Goal: Communication & Community: Answer question/provide support

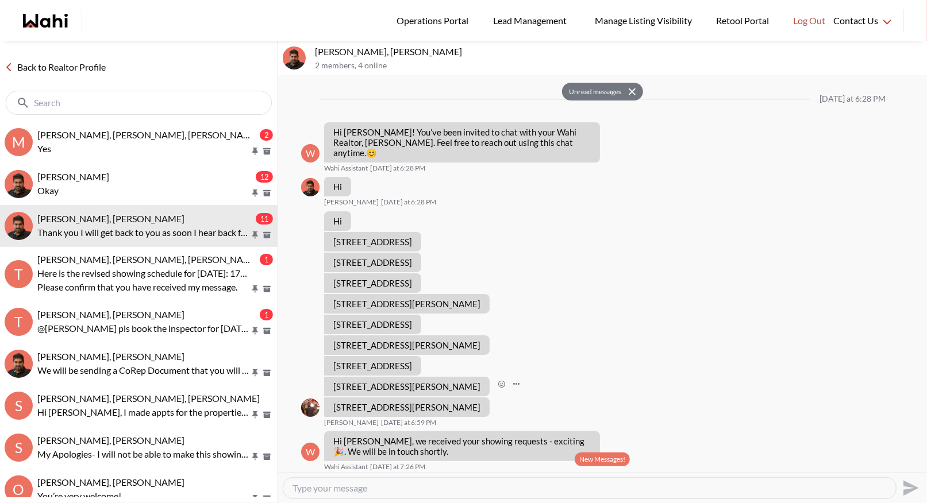
scroll to position [291, 0]
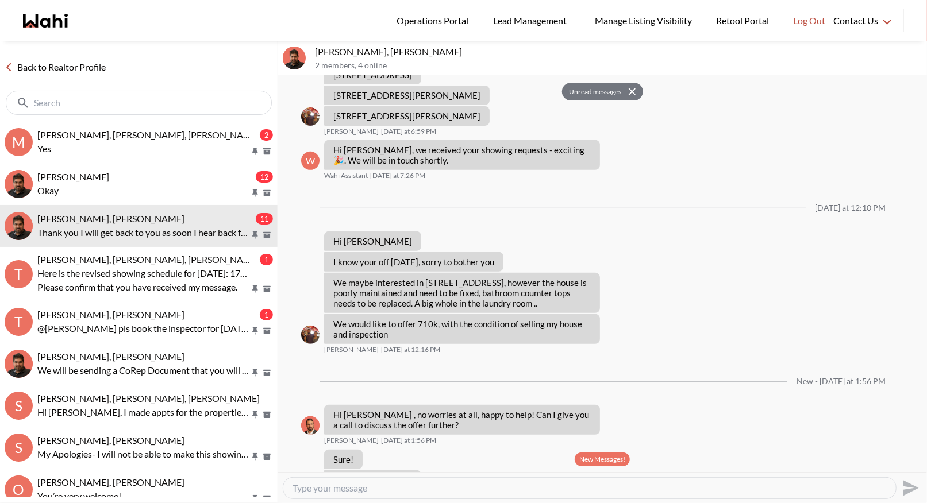
click at [590, 459] on button "New Messages!" at bounding box center [602, 460] width 55 height 14
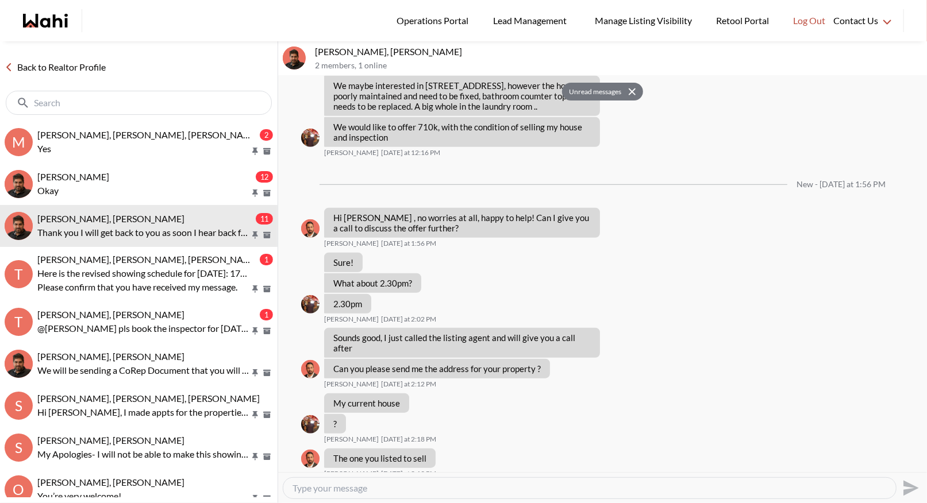
scroll to position [566, 0]
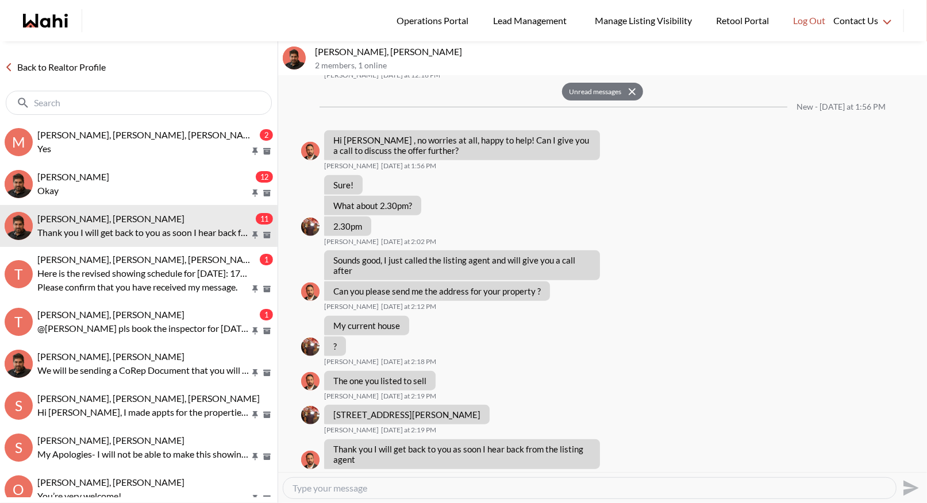
click at [67, 57] on div "Back to Realtor Profile" at bounding box center [138, 81] width 277 height 80
click at [65, 58] on div "Back to Realtor Profile" at bounding box center [138, 81] width 277 height 80
click at [59, 70] on link "Back to Realtor Profile" at bounding box center [55, 67] width 110 height 15
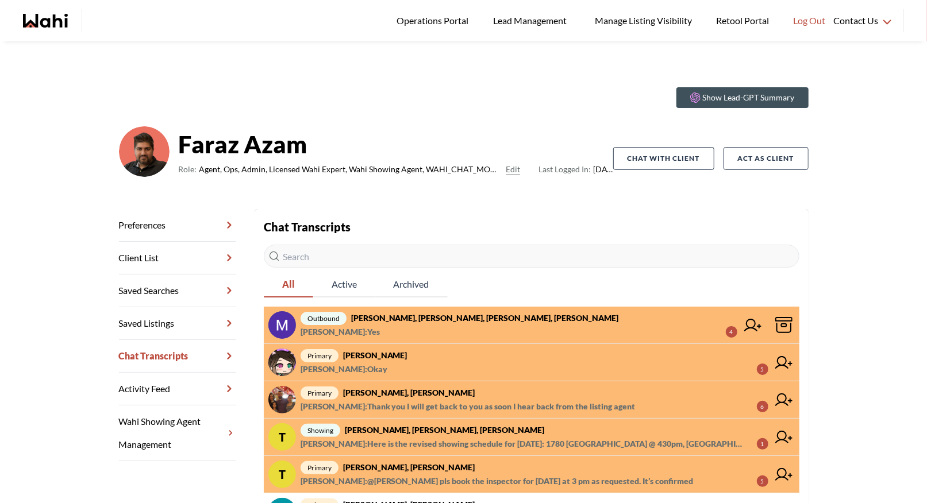
click at [402, 364] on span "liuhong chen : Okay 5" at bounding box center [534, 370] width 468 height 14
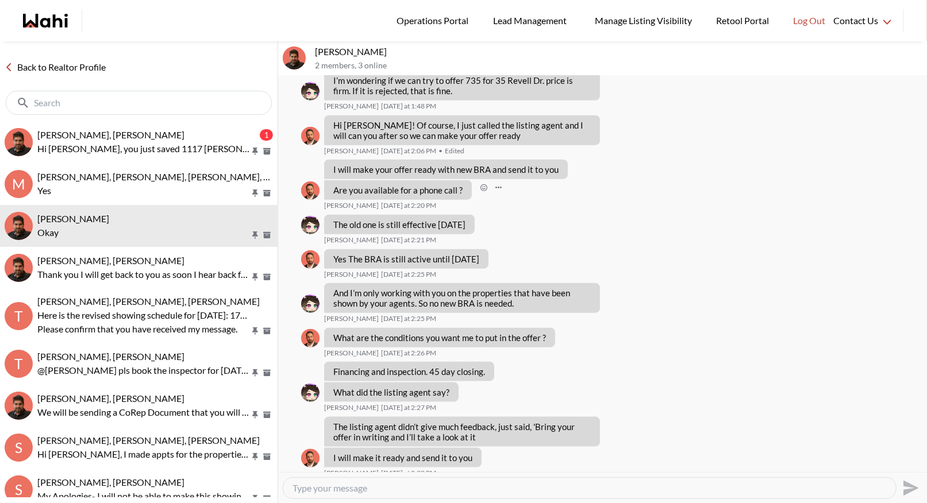
scroll to position [777, 0]
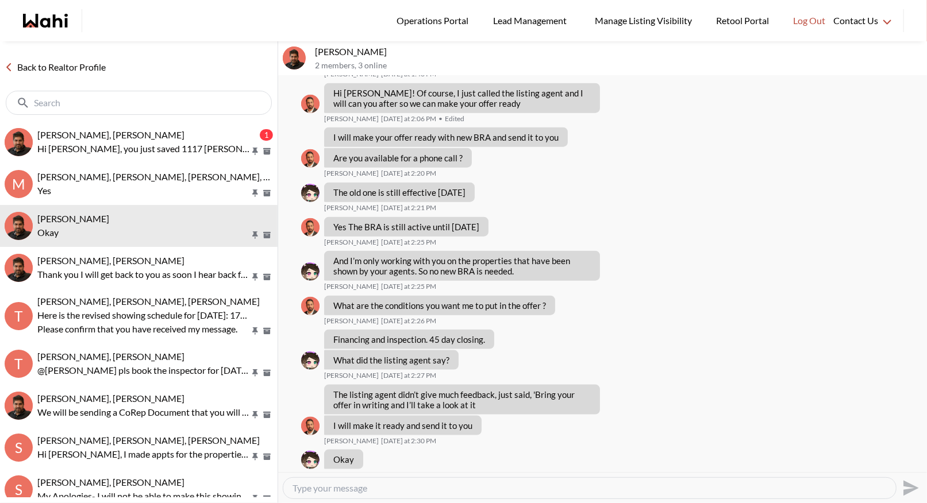
click at [33, 65] on link "Back to Realtor Profile" at bounding box center [55, 67] width 110 height 15
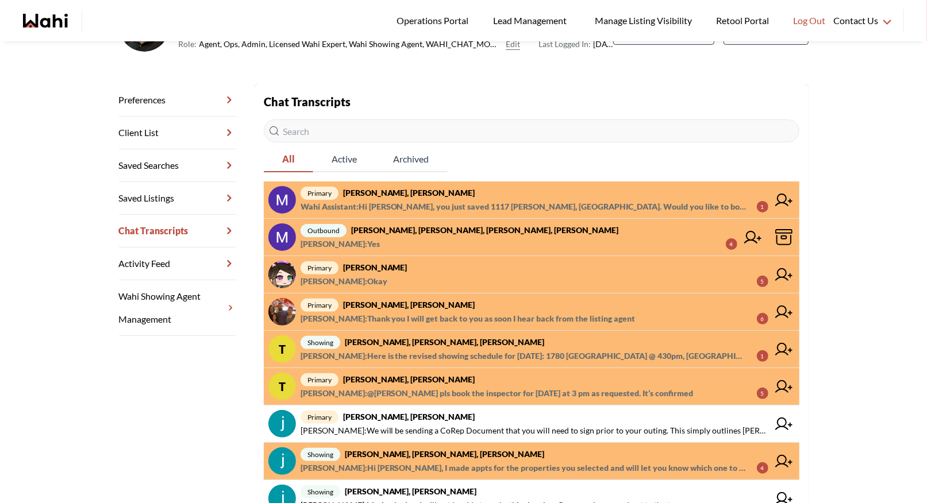
scroll to position [128, 0]
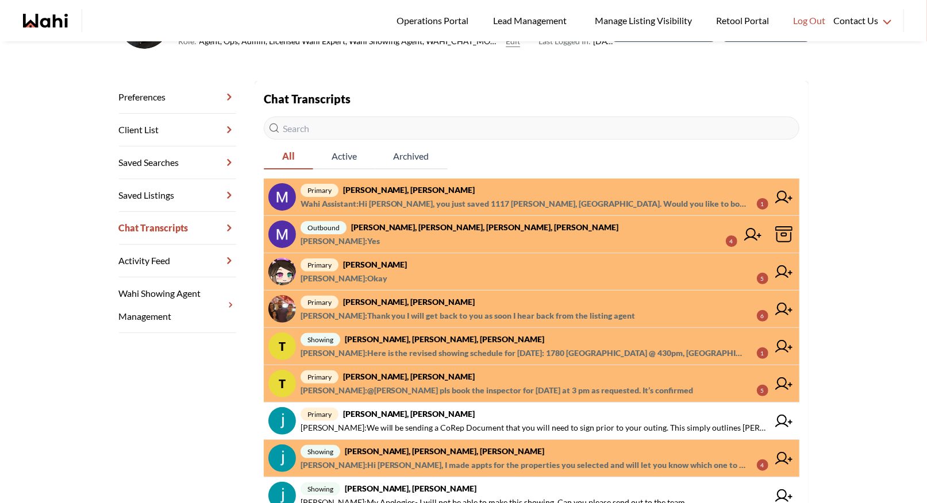
click at [435, 305] on span "primary Ourayna Zammali, Faraz" at bounding box center [534, 302] width 468 height 14
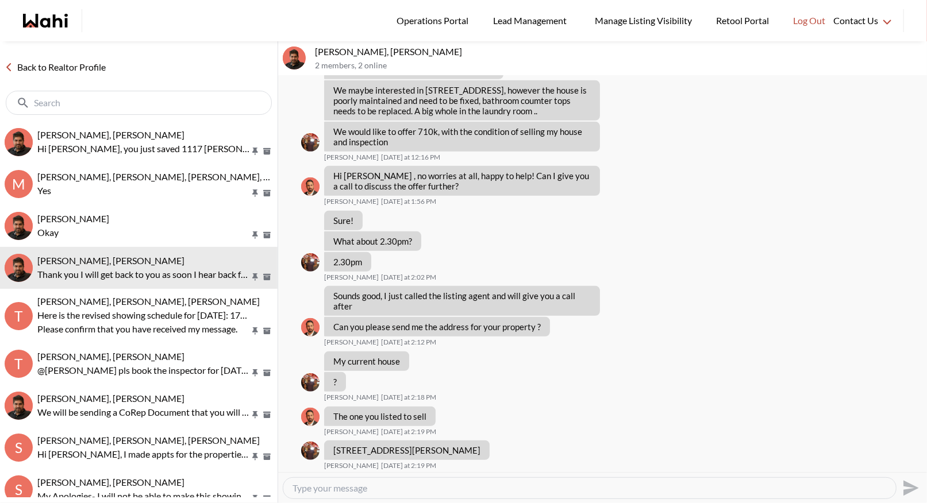
scroll to position [420, 0]
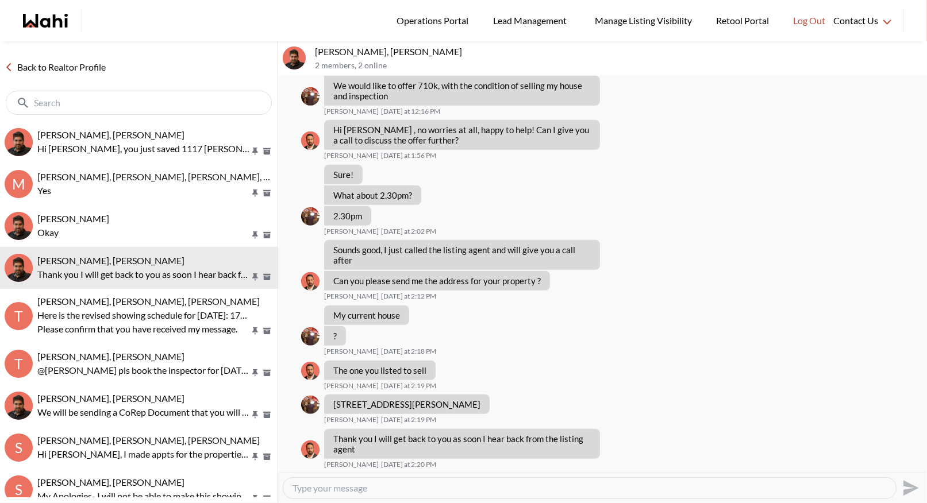
click at [64, 58] on div "Back to Realtor Profile" at bounding box center [138, 81] width 277 height 80
click at [61, 72] on link "Back to Realtor Profile" at bounding box center [55, 67] width 110 height 15
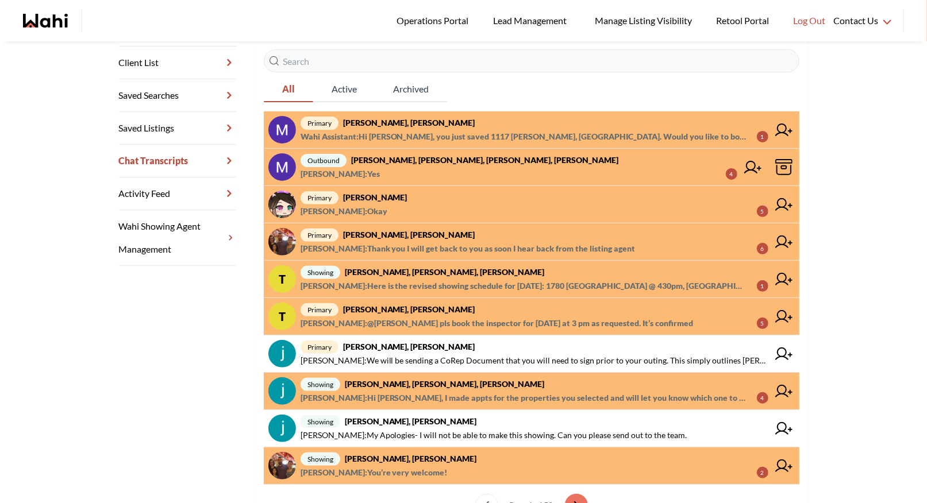
scroll to position [196, 0]
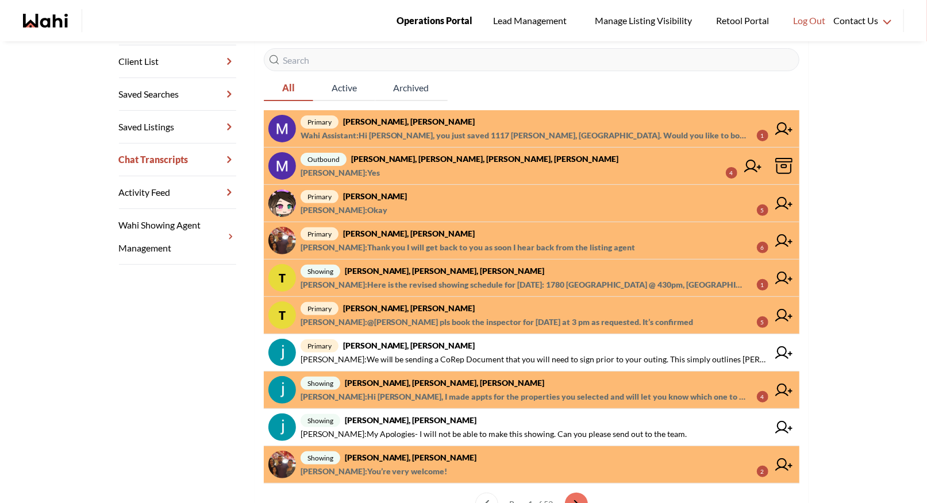
click at [423, 18] on span "Operations Portal" at bounding box center [434, 20] width 76 height 15
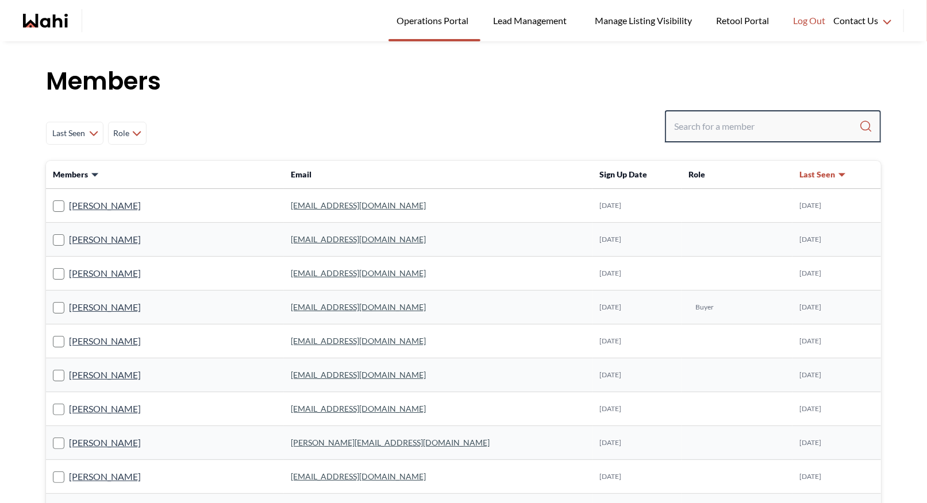
click at [699, 128] on input "Search input" at bounding box center [766, 126] width 185 height 21
type input "behnam"
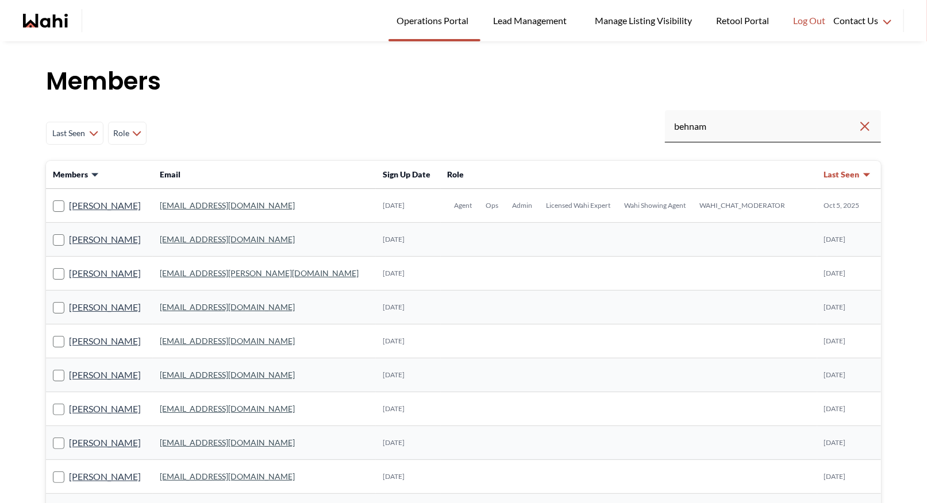
click at [195, 209] on link "[EMAIL_ADDRESS][DOMAIN_NAME]" at bounding box center [227, 206] width 135 height 10
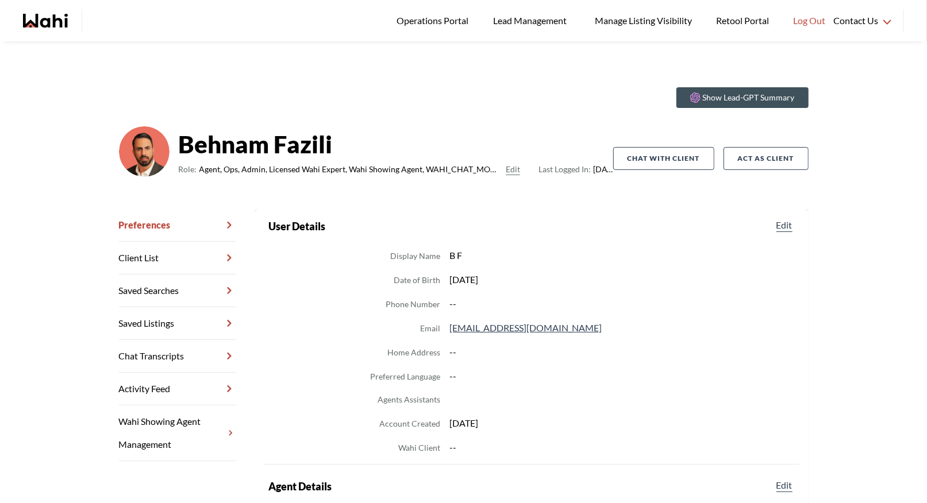
click at [161, 361] on link "Chat Transcripts" at bounding box center [177, 356] width 117 height 33
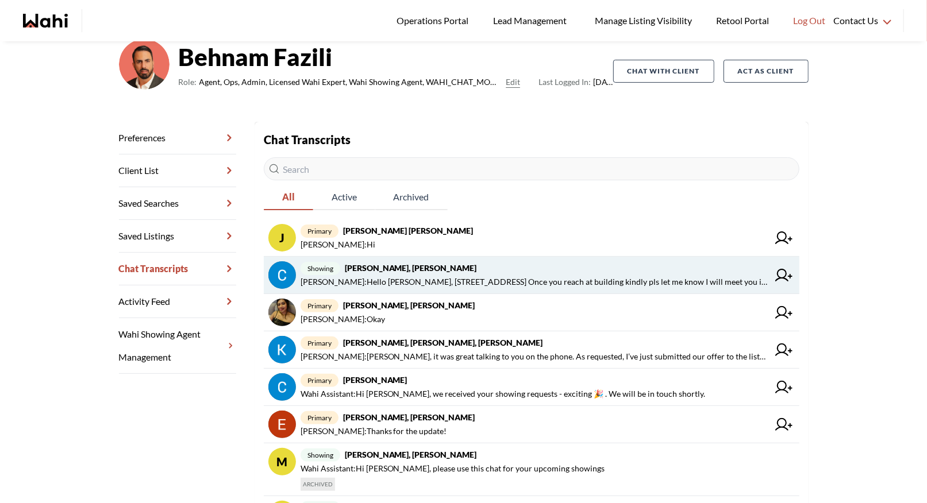
scroll to position [107, 0]
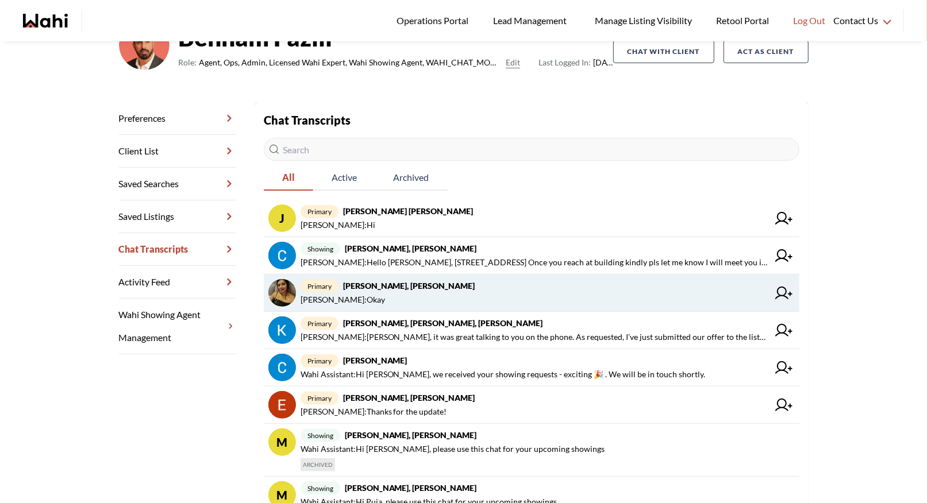
click at [400, 289] on strong "[PERSON_NAME], [PERSON_NAME]" at bounding box center [409, 286] width 132 height 10
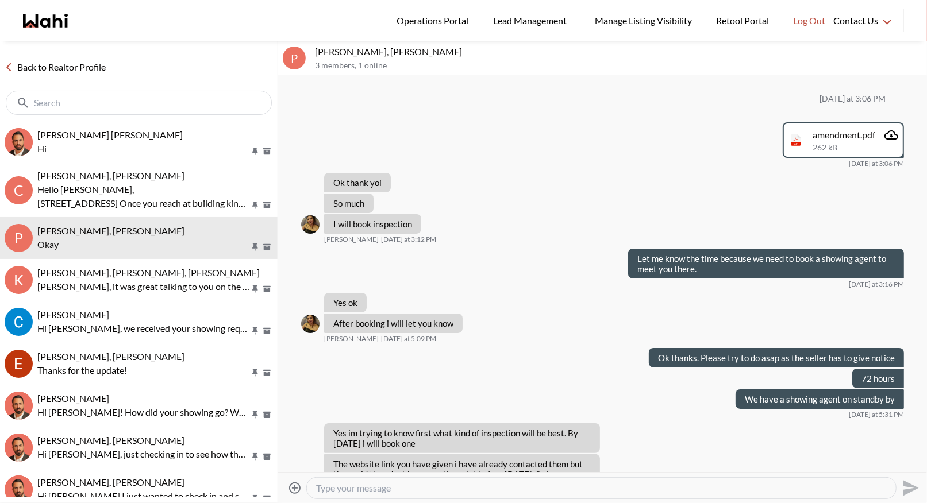
scroll to position [481, 0]
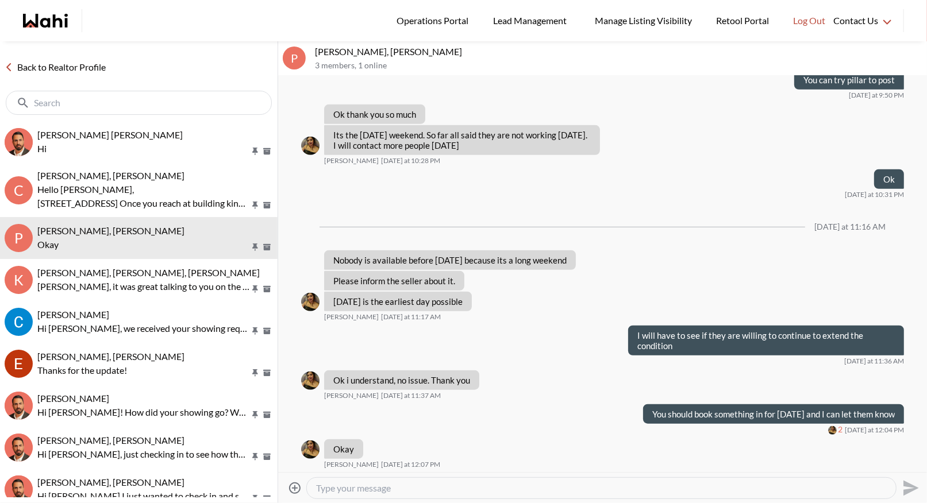
click at [348, 491] on textarea "Type your message" at bounding box center [601, 488] width 570 height 11
type textarea "I sent you a new amendment to sign"
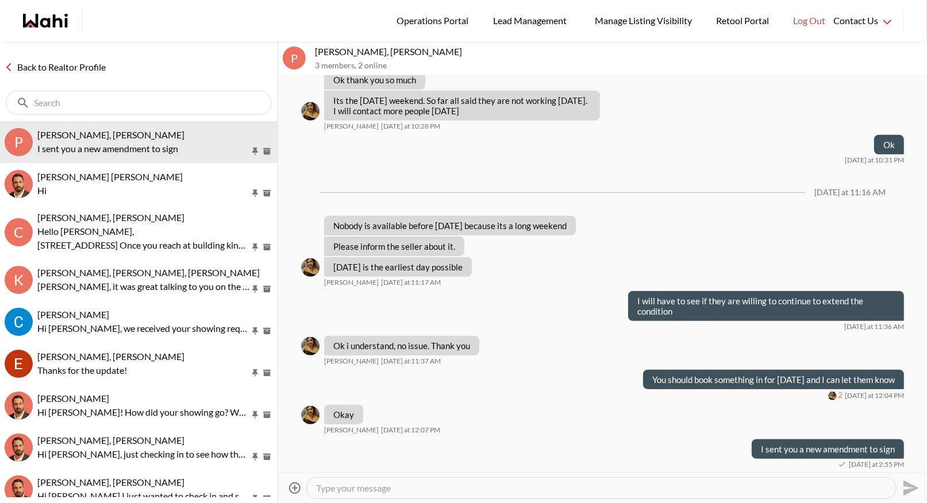
click at [60, 61] on link "Back to Realtor Profile" at bounding box center [55, 67] width 110 height 15
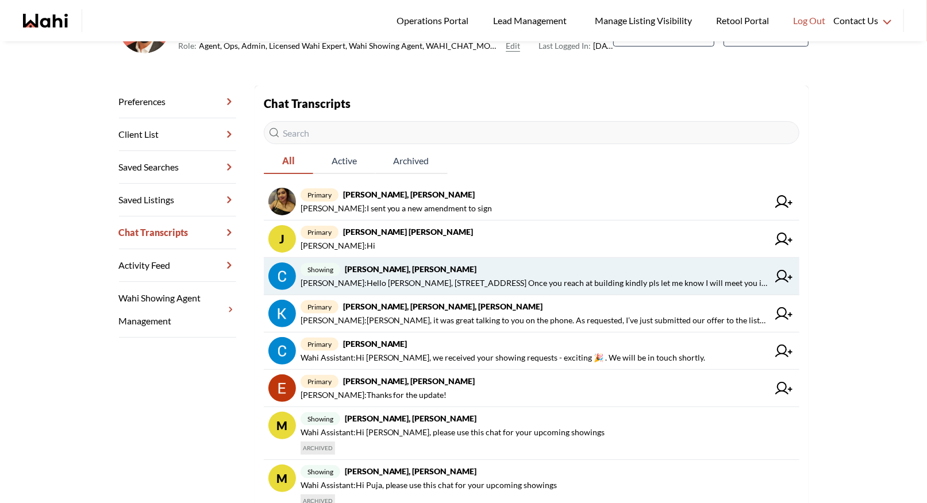
scroll to position [129, 0]
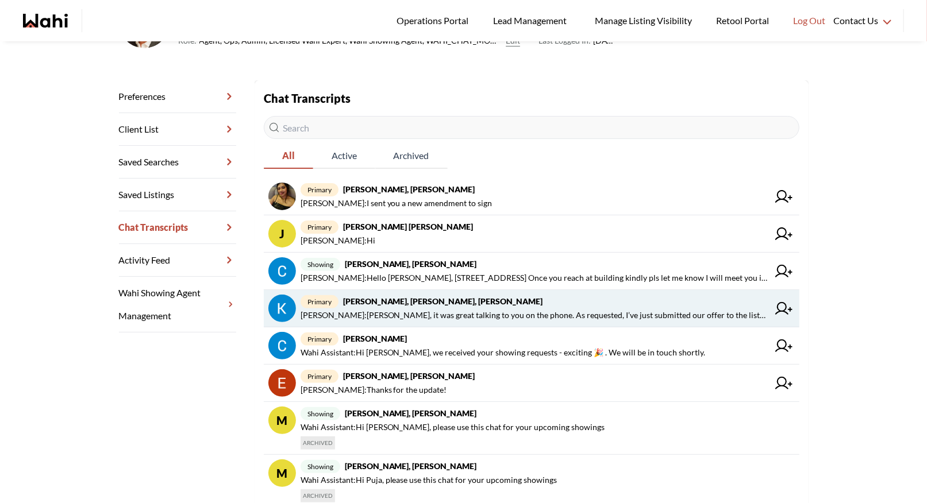
click at [452, 310] on span "[PERSON_NAME] : [PERSON_NAME], it was great talking to you on the phone. As req…" at bounding box center [534, 316] width 468 height 14
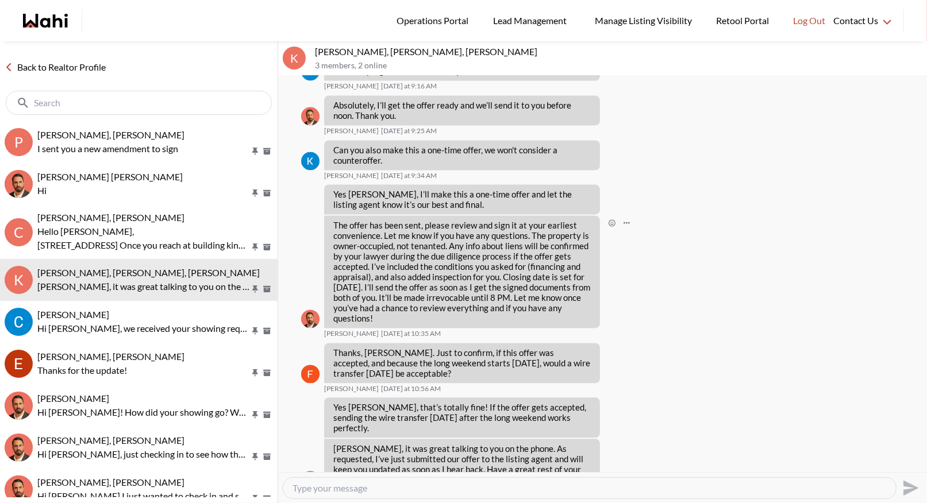
scroll to position [1431, 0]
click at [55, 68] on link "Back to Realtor Profile" at bounding box center [55, 67] width 110 height 15
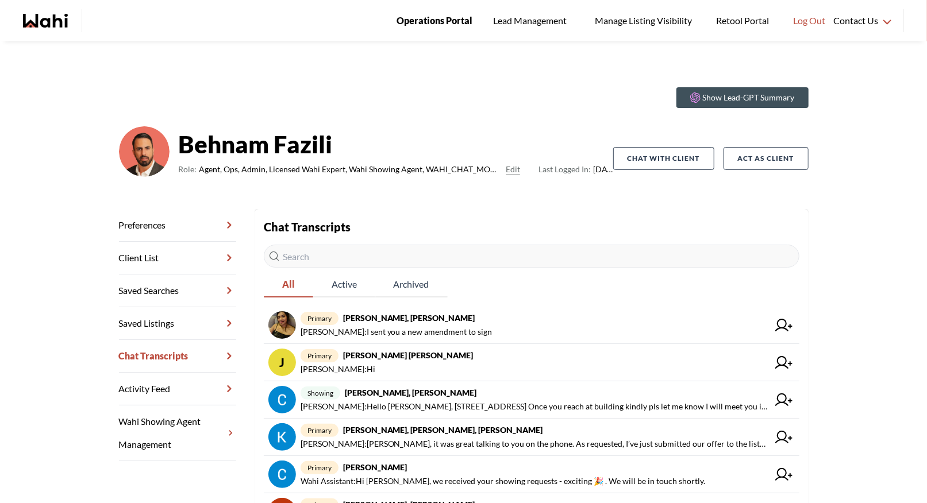
click at [431, 14] on span "Operations Portal" at bounding box center [434, 20] width 76 height 15
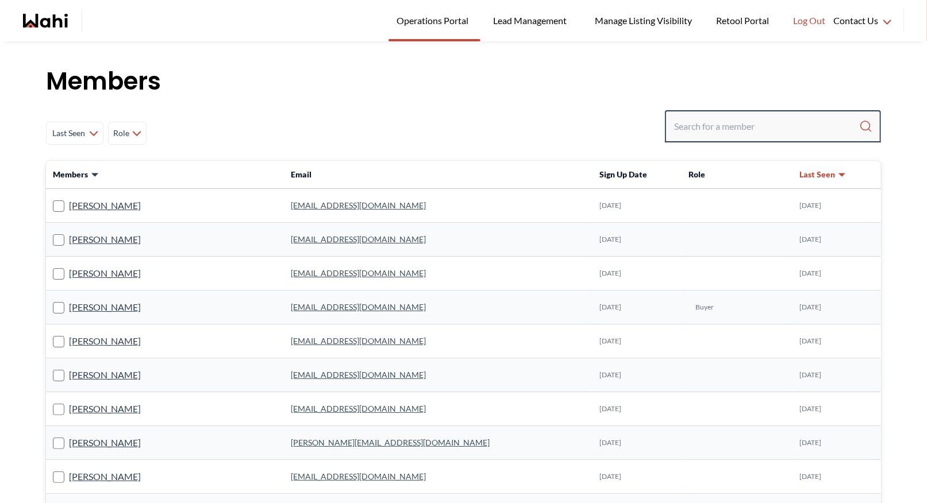
click at [676, 125] on input "Search input" at bounding box center [766, 126] width 185 height 21
type input "r"
